Goal: Information Seeking & Learning: Learn about a topic

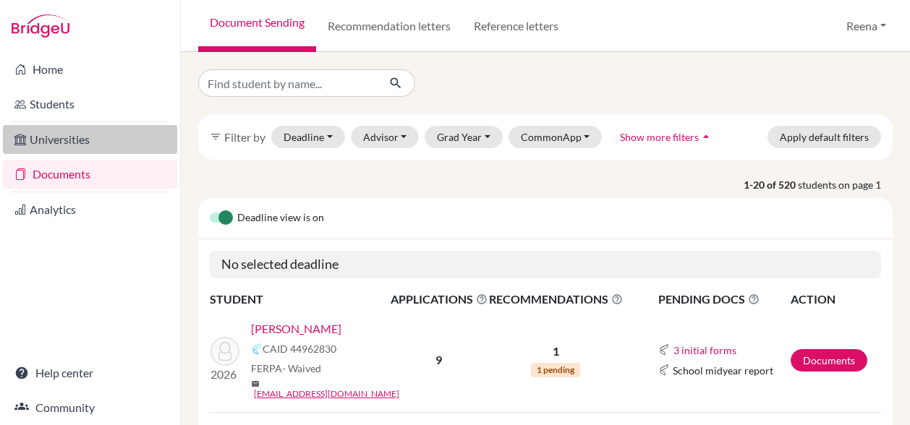
click at [94, 140] on link "Universities" at bounding box center [90, 139] width 174 height 29
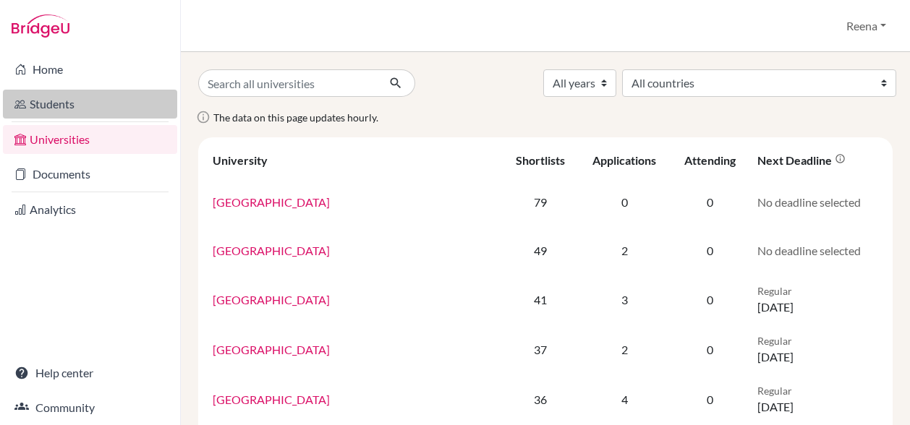
click at [67, 104] on link "Students" at bounding box center [90, 104] width 174 height 29
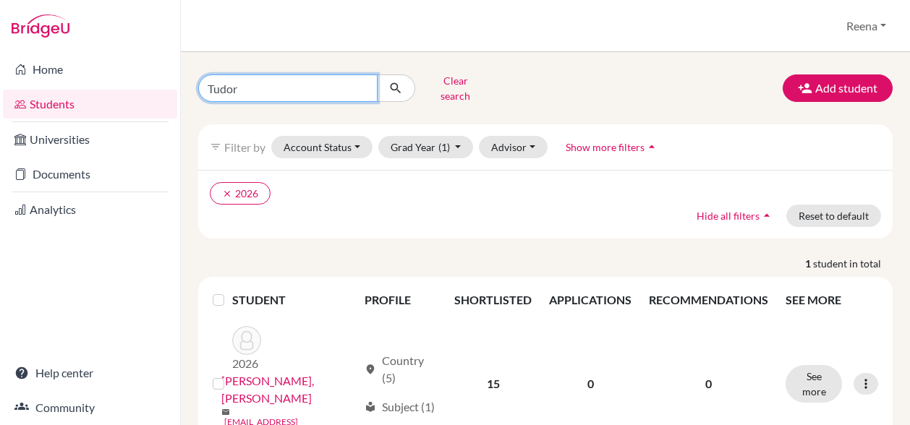
click at [240, 87] on input "Tudor" at bounding box center [287, 88] width 179 height 27
type input "T"
type input "[PERSON_NAME]"
click at [392, 82] on icon "submit" at bounding box center [396, 88] width 14 height 14
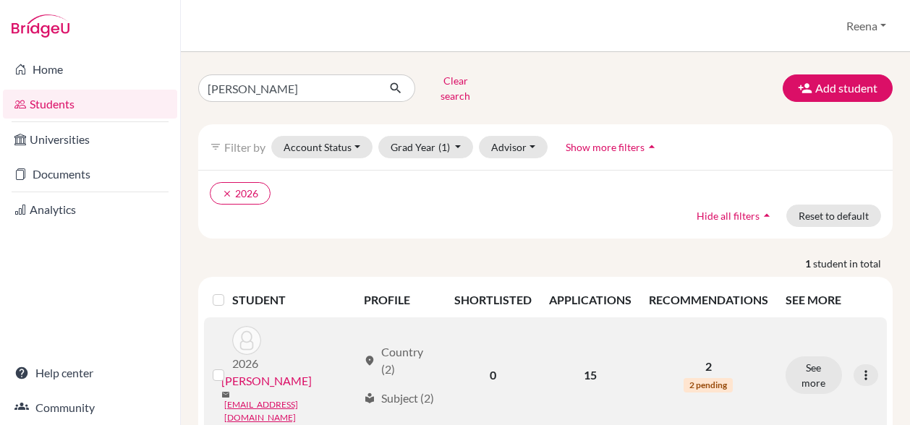
scroll to position [19, 0]
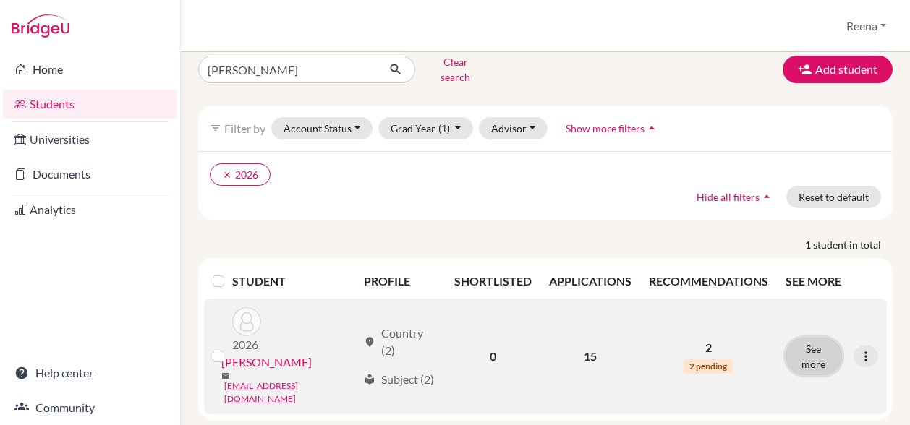
click at [799, 341] on button "See more" at bounding box center [814, 357] width 56 height 38
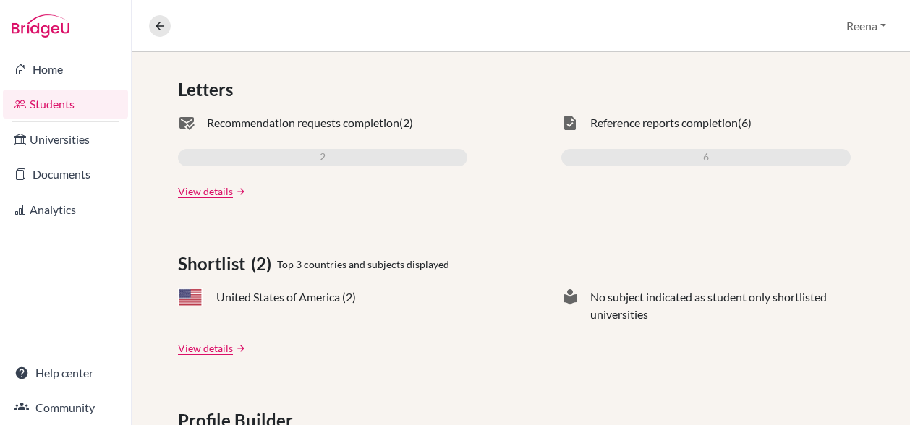
scroll to position [514, 0]
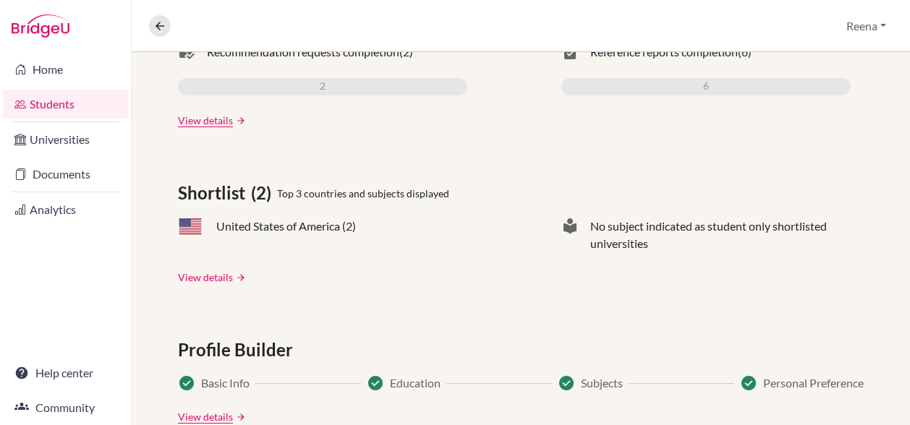
click at [209, 276] on link "View details" at bounding box center [205, 277] width 55 height 15
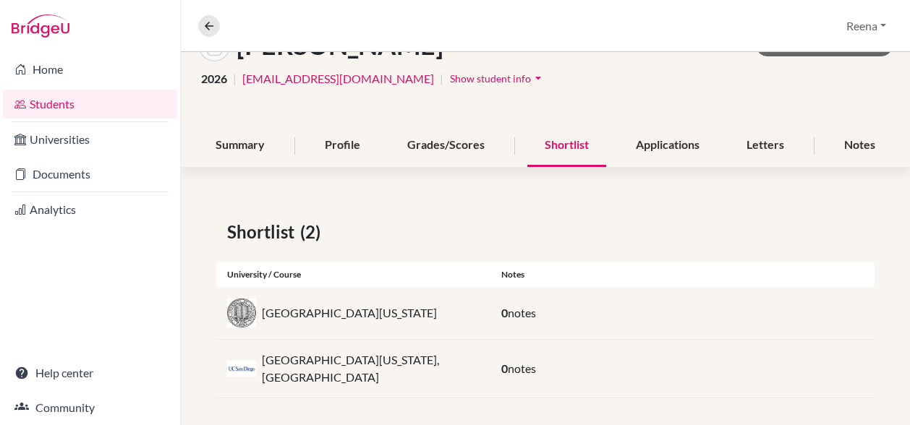
scroll to position [104, 0]
drag, startPoint x: 431, startPoint y: 308, endPoint x: 263, endPoint y: 315, distance: 168.7
click at [263, 315] on div "[GEOGRAPHIC_DATA][US_STATE]" at bounding box center [353, 312] width 274 height 29
copy p "[GEOGRAPHIC_DATA][US_STATE]"
click at [648, 146] on div "Applications" at bounding box center [668, 145] width 98 height 43
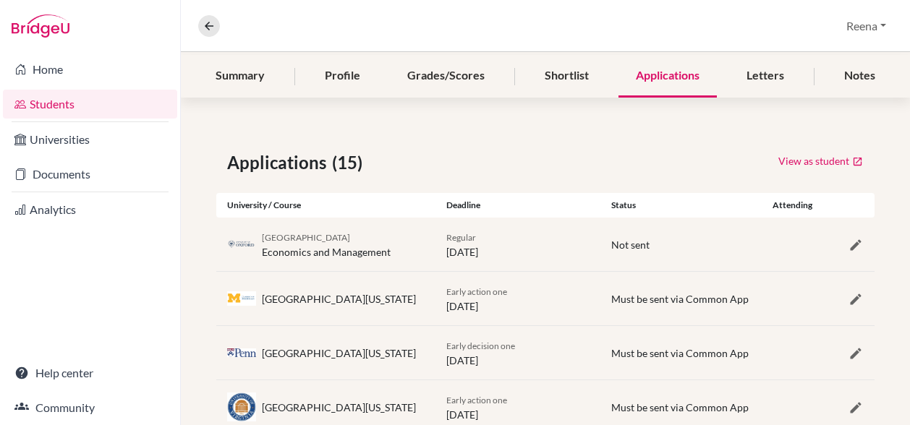
scroll to position [230, 0]
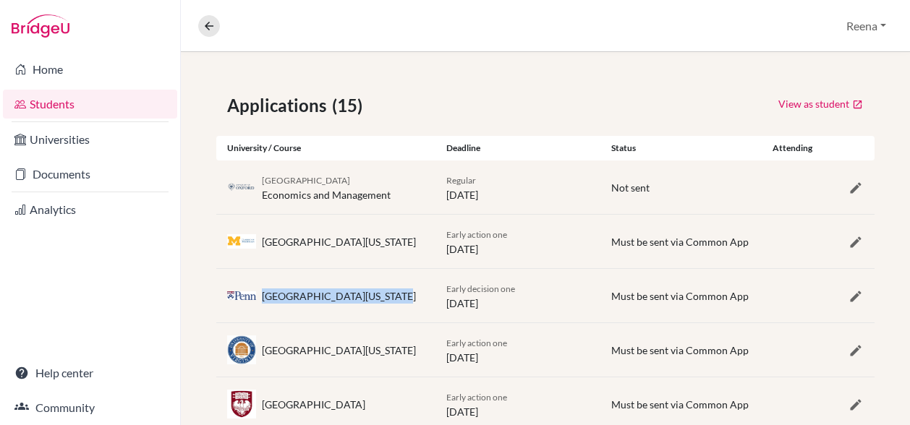
drag, startPoint x: 383, startPoint y: 292, endPoint x: 262, endPoint y: 297, distance: 120.9
click at [262, 297] on div "University of Pennsylvania" at bounding box center [325, 295] width 219 height 29
copy div "University of Pennsylvania"
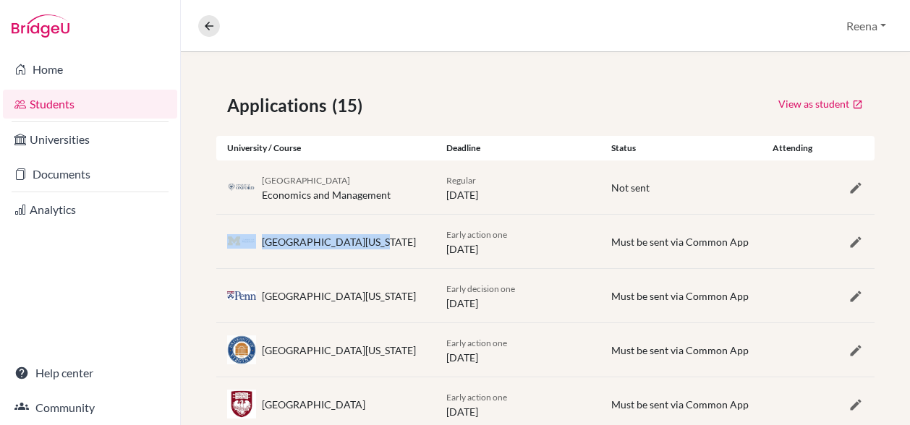
drag, startPoint x: 365, startPoint y: 237, endPoint x: 256, endPoint y: 245, distance: 108.9
click at [256, 245] on div "University of Michigan" at bounding box center [325, 241] width 219 height 29
copy div "University of Michigan"
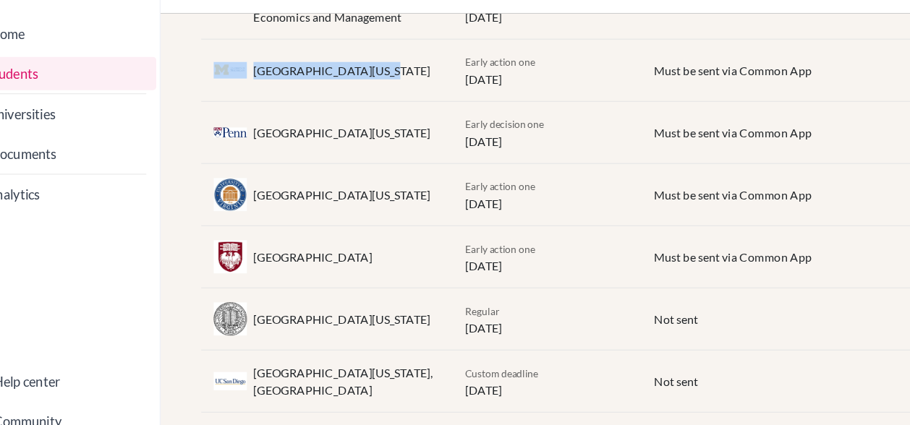
scroll to position [370, 0]
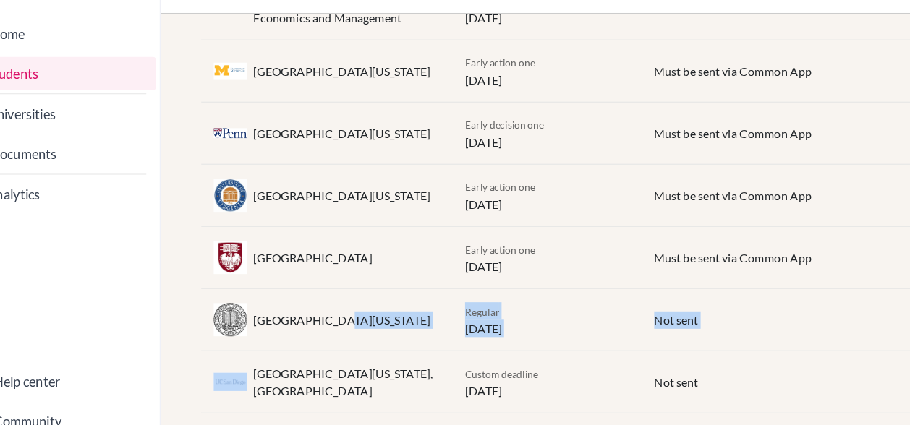
drag, startPoint x: 323, startPoint y: 317, endPoint x: 256, endPoint y: 366, distance: 82.8
click at [256, 366] on div "Applications (15) View as student University / Course Deadline Status Attending…" at bounding box center [545, 401] width 729 height 967
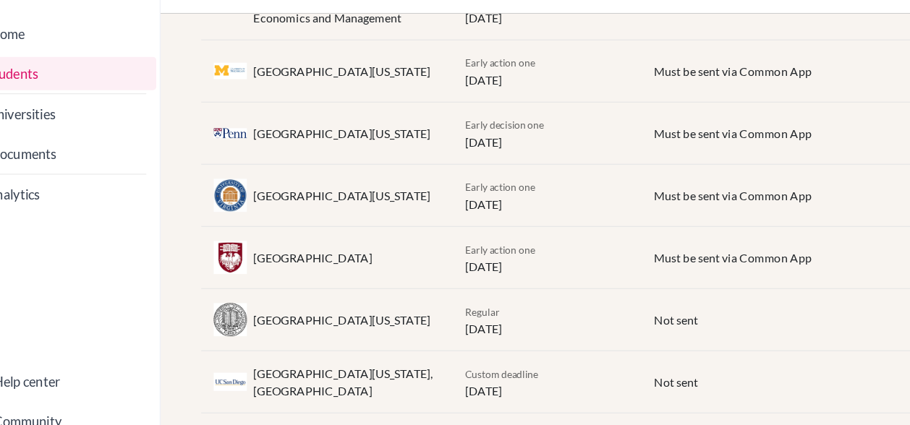
drag, startPoint x: 256, startPoint y: 366, endPoint x: 377, endPoint y: 263, distance: 159.1
click at [377, 263] on div "University of Chicago" at bounding box center [325, 264] width 219 height 29
drag, startPoint x: 364, startPoint y: 263, endPoint x: 260, endPoint y: 266, distance: 104.2
click at [260, 266] on div "University of Chicago" at bounding box center [325, 264] width 219 height 29
copy div "University of Chicago"
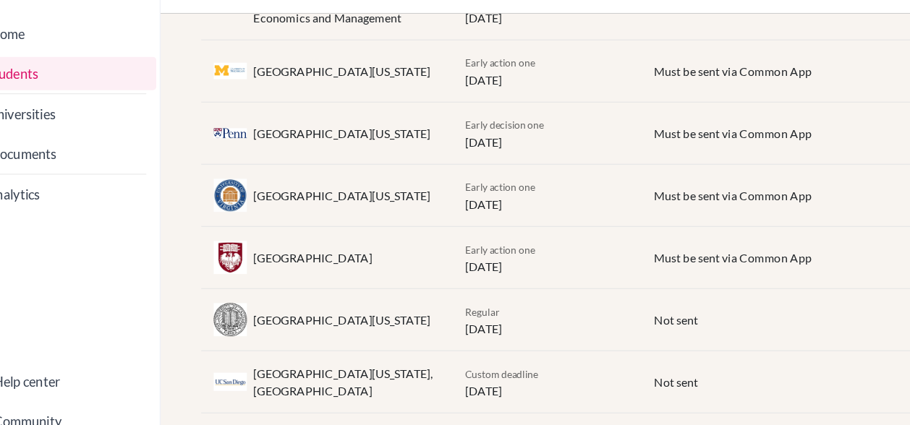
drag, startPoint x: 411, startPoint y: 315, endPoint x: 253, endPoint y: 324, distance: 158.0
click at [253, 324] on div "[GEOGRAPHIC_DATA][US_STATE]" at bounding box center [325, 319] width 219 height 29
copy div "[GEOGRAPHIC_DATA][US_STATE]"
